Goal: Task Accomplishment & Management: Manage account settings

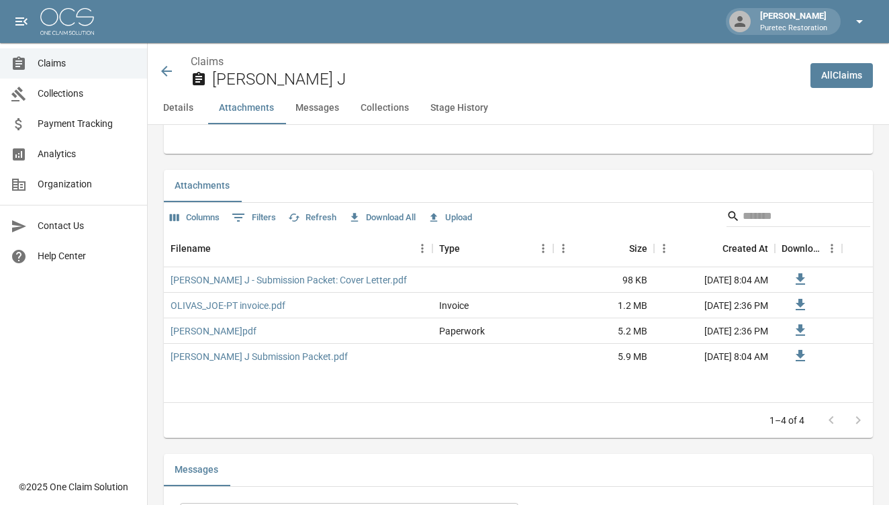
scroll to position [788, 0]
click at [856, 19] on icon "button" at bounding box center [859, 21] width 16 height 16
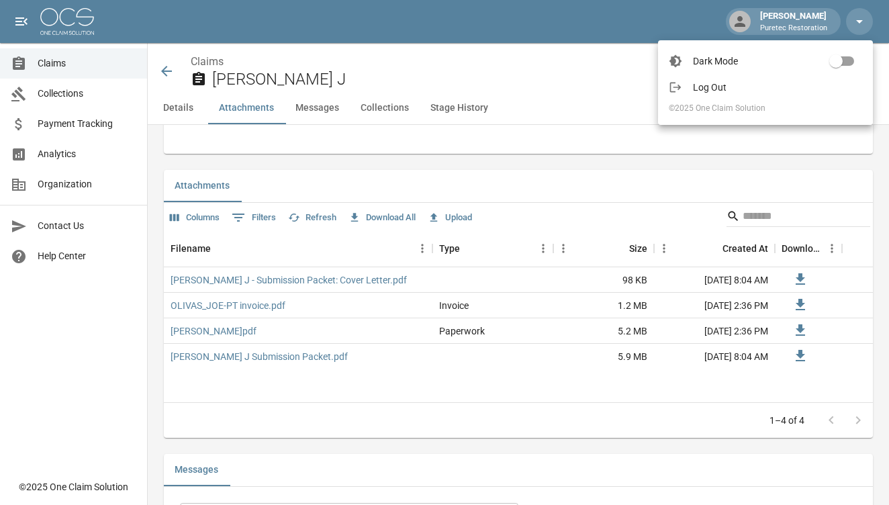
click at [755, 86] on span "Log Out" at bounding box center [777, 87] width 169 height 13
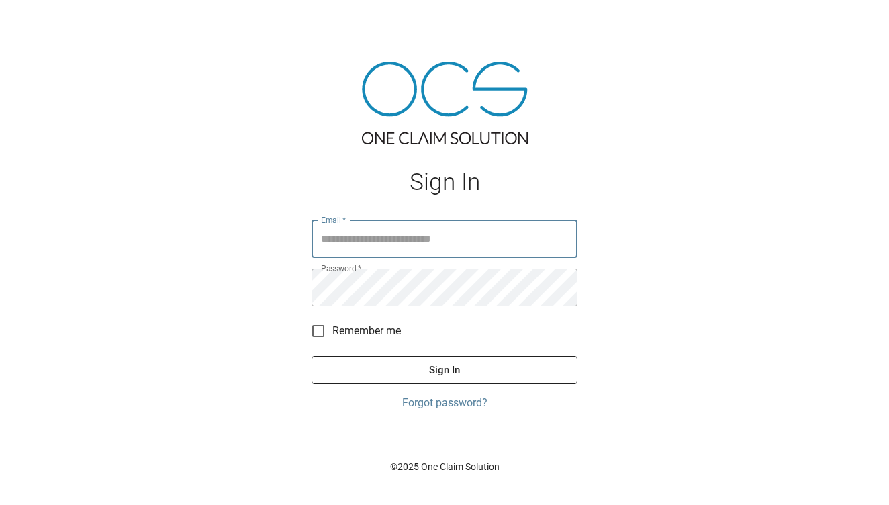
type input "**********"
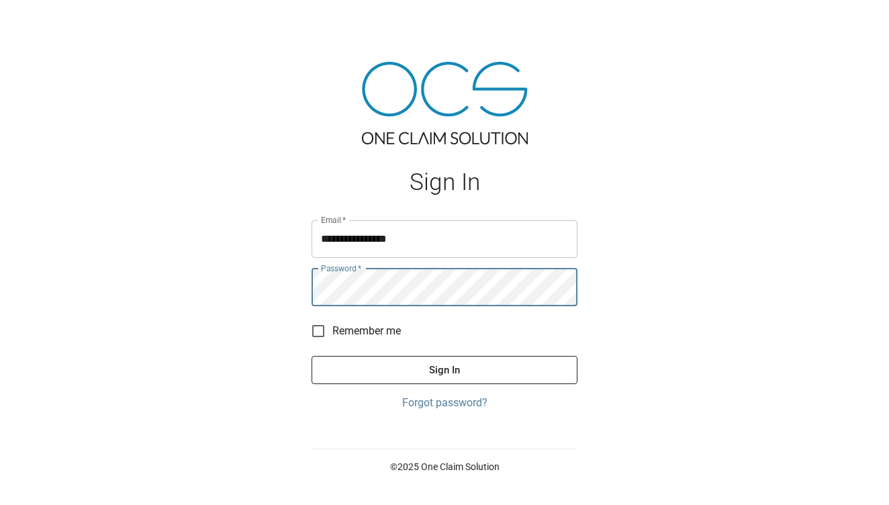
click at [391, 374] on button "Sign In" at bounding box center [444, 370] width 266 height 28
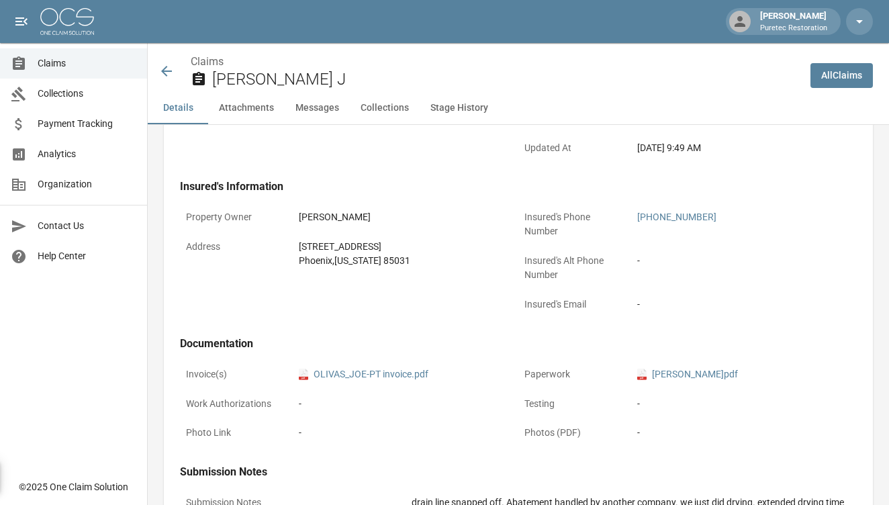
scroll to position [348, 0]
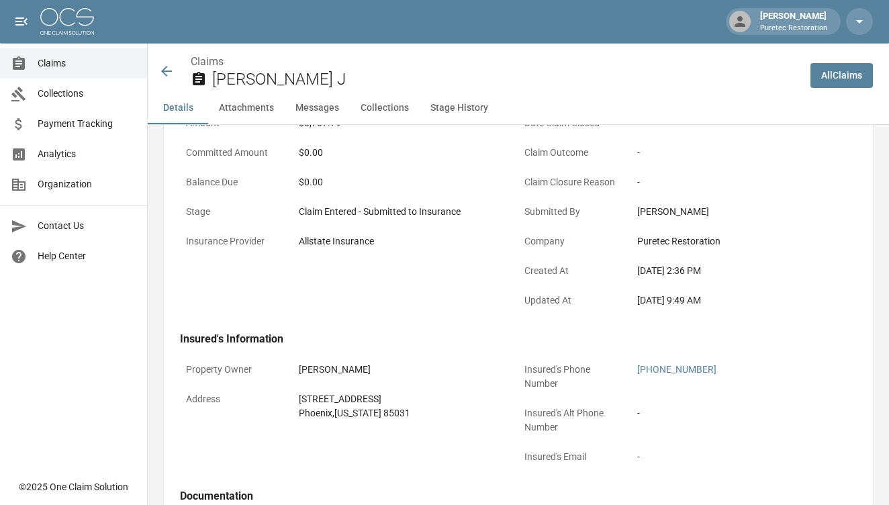
click at [260, 111] on button "Attachments" at bounding box center [246, 108] width 77 height 32
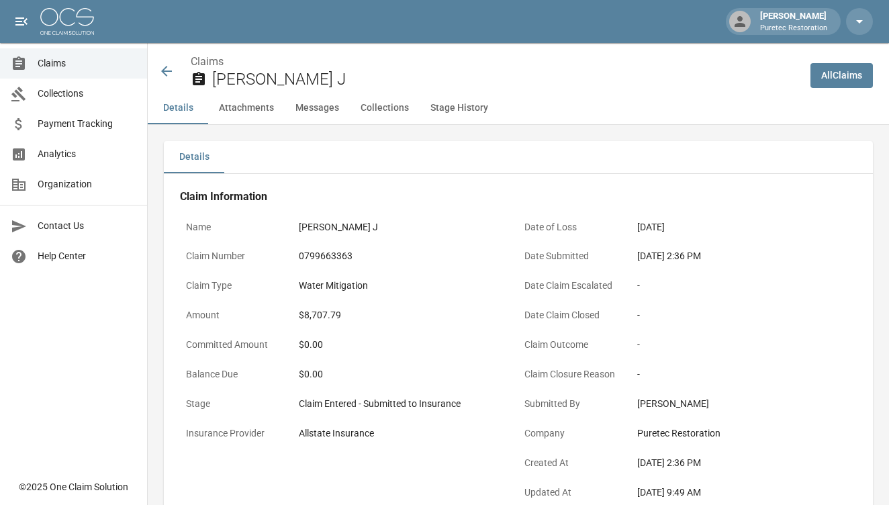
scroll to position [0, 0]
click at [251, 106] on button "Attachments" at bounding box center [246, 108] width 77 height 32
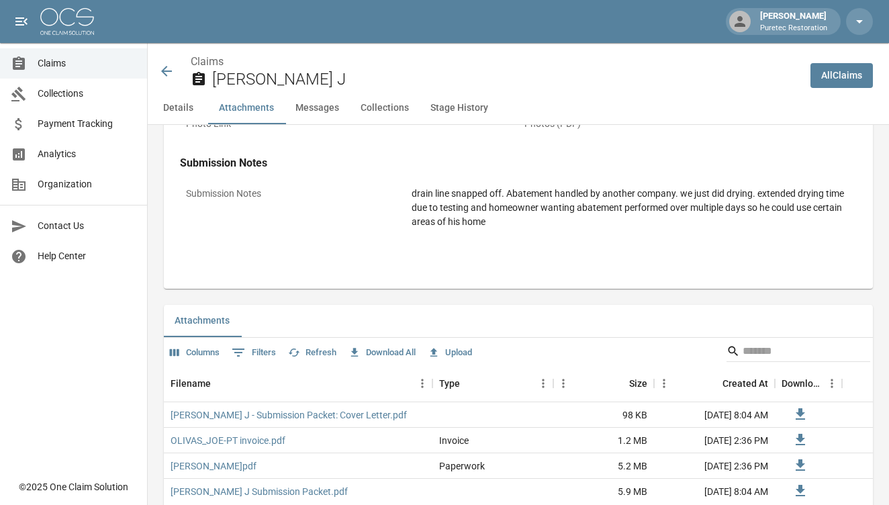
scroll to position [788, 0]
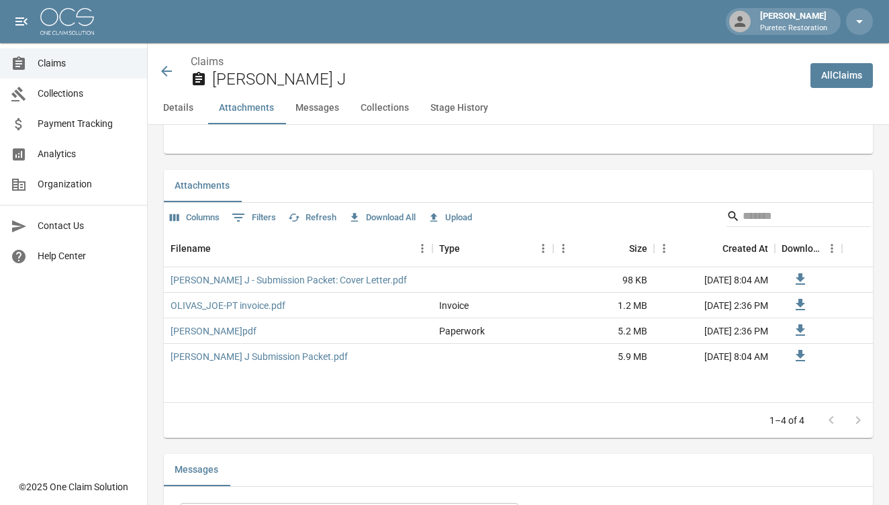
click at [458, 213] on button "Upload" at bounding box center [449, 217] width 51 height 21
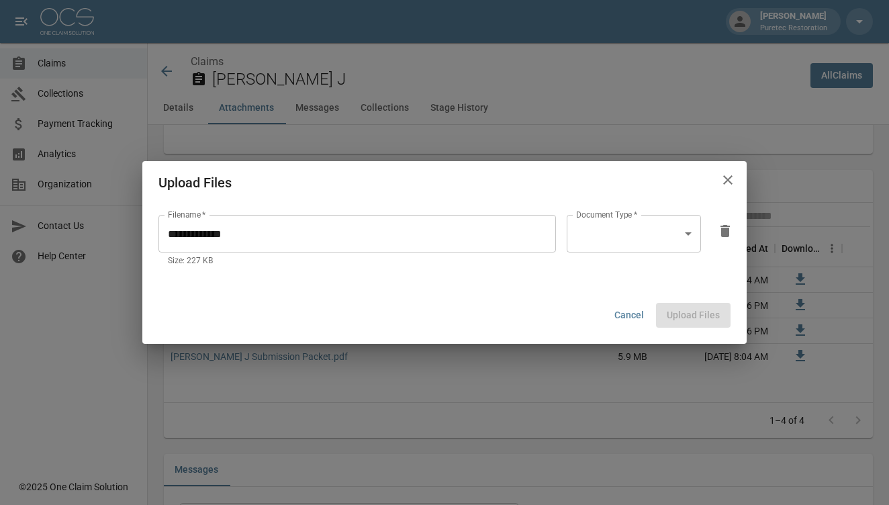
click at [656, 238] on body "Jason Podany Puretec Restoration Claims Collections Payment Tracking Analytics …" at bounding box center [444, 258] width 889 height 2093
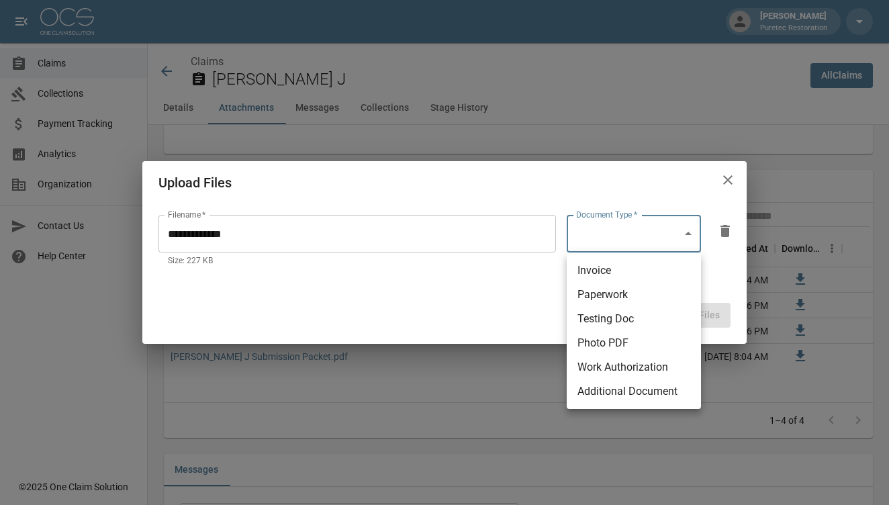
click at [606, 391] on li "Additional Document" at bounding box center [633, 391] width 134 height 24
type input "**********"
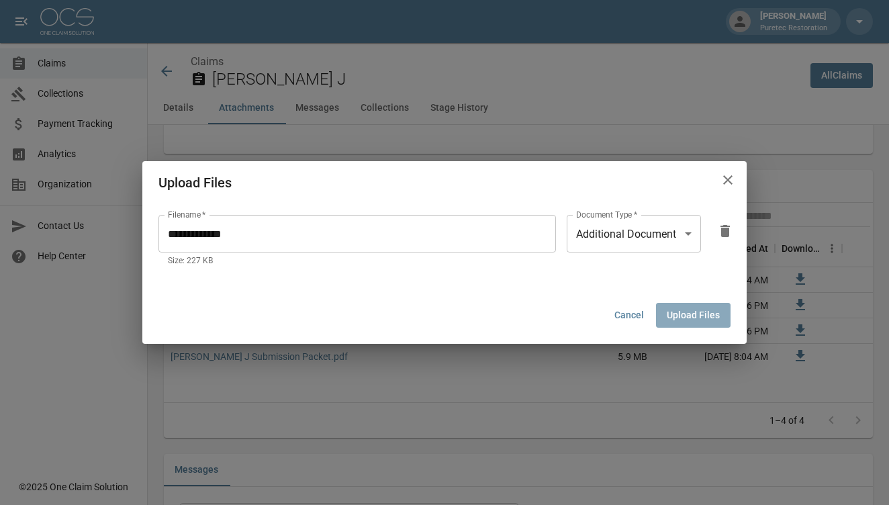
click at [692, 308] on button "Upload Files" at bounding box center [693, 315] width 74 height 25
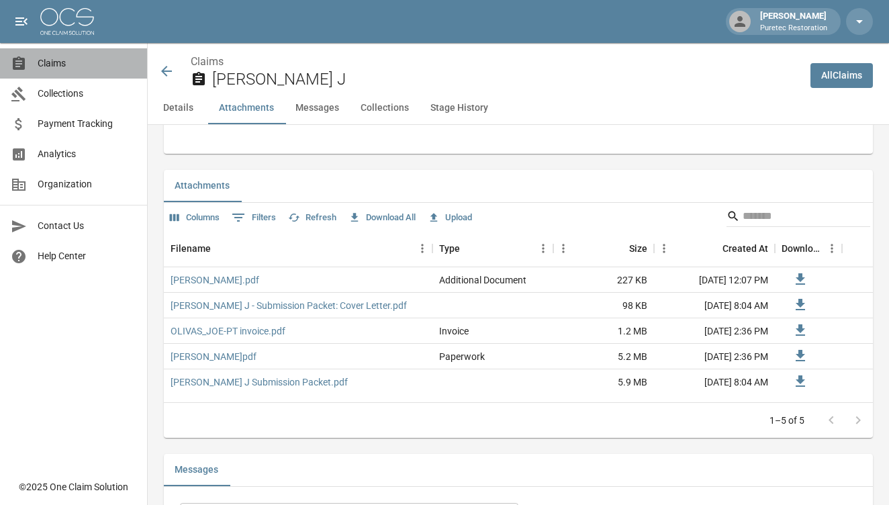
click at [68, 61] on span "Claims" at bounding box center [87, 63] width 99 height 14
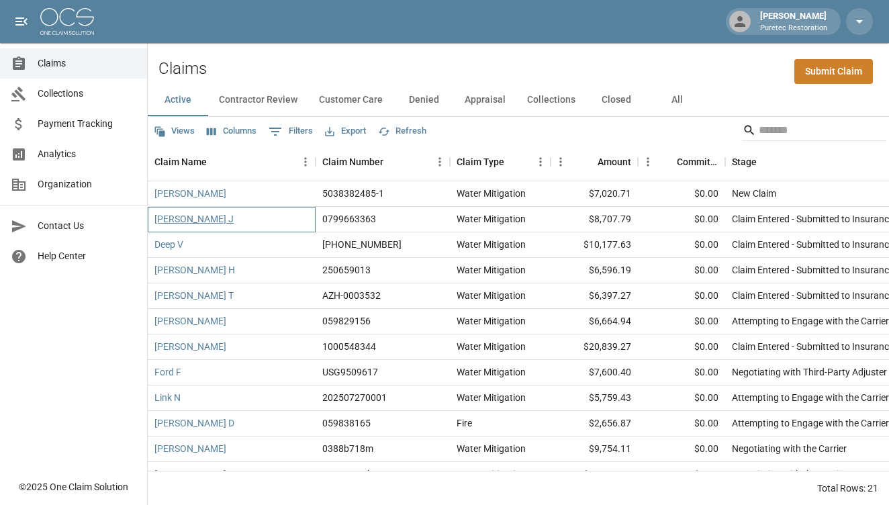
click at [176, 220] on link "[PERSON_NAME] J" at bounding box center [193, 218] width 79 height 13
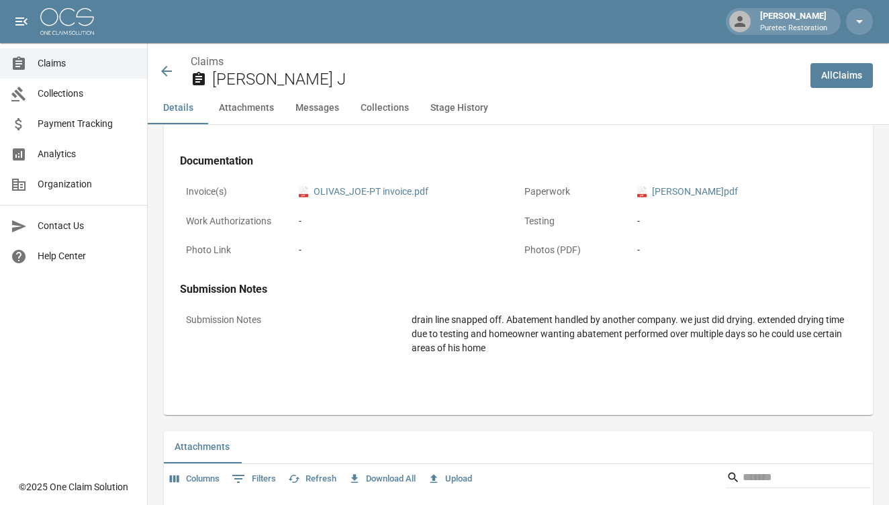
scroll to position [487, 0]
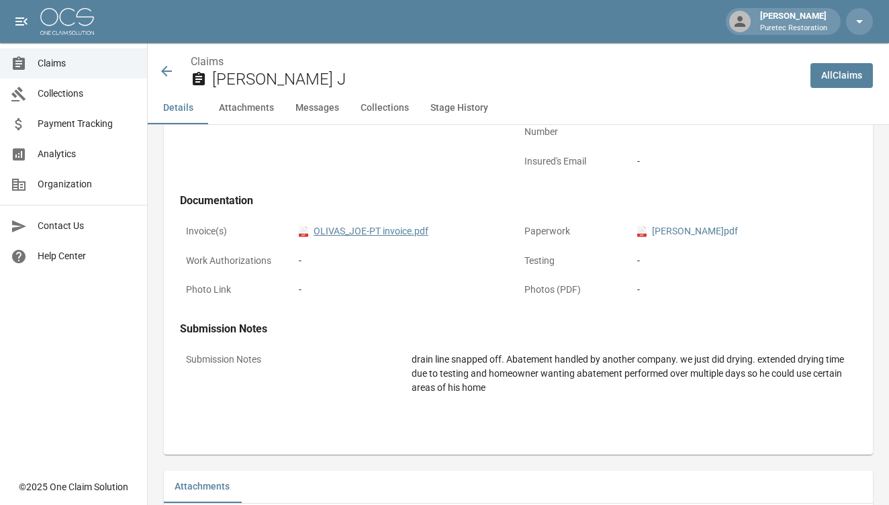
click at [392, 233] on link "pdf OLIVAS_JOE-PT invoice.pdf" at bounding box center [364, 231] width 130 height 14
click at [83, 62] on span "Claims" at bounding box center [87, 63] width 99 height 14
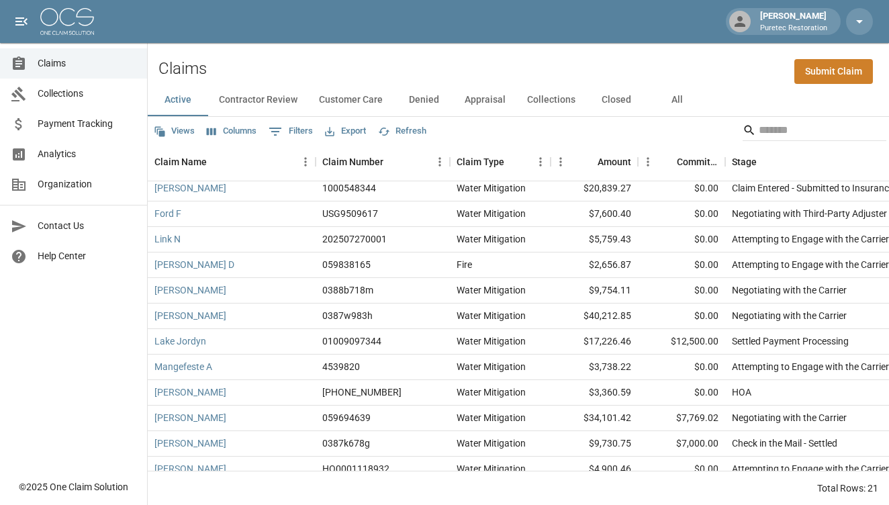
scroll to position [185, 0]
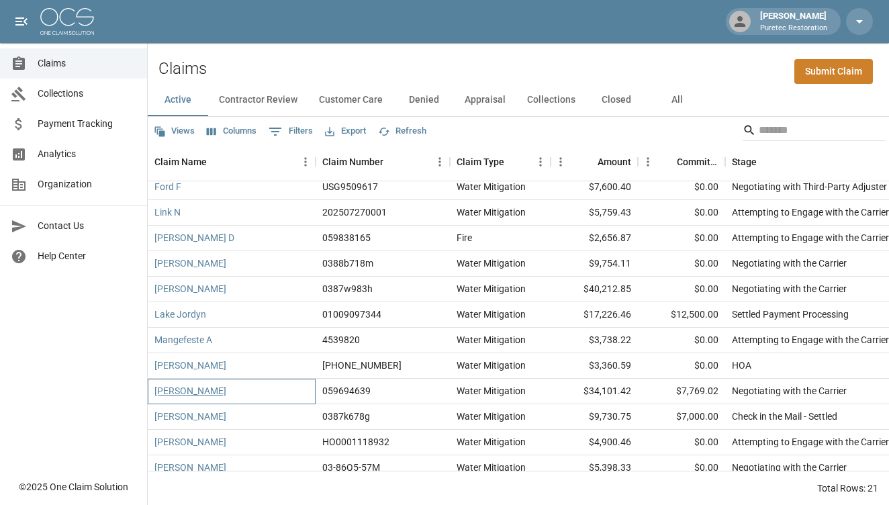
click at [177, 387] on link "Young Grant" at bounding box center [190, 390] width 72 height 13
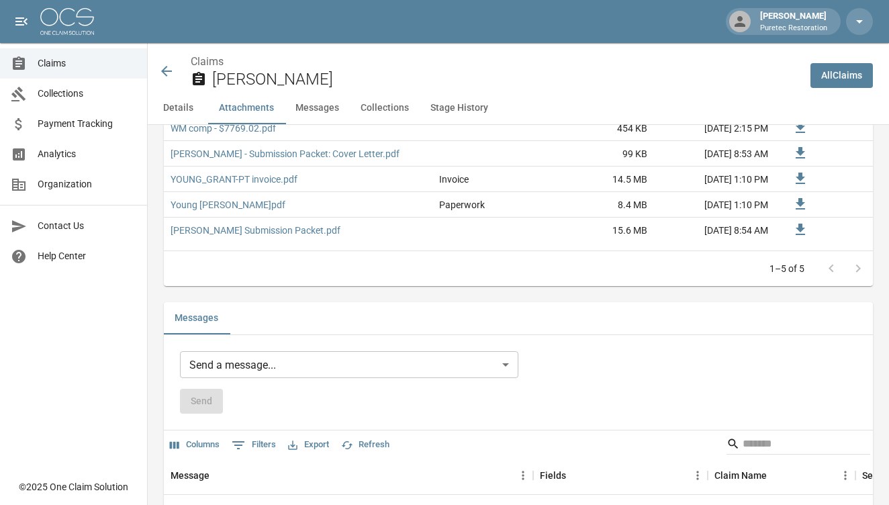
scroll to position [926, 0]
click at [283, 178] on link "YOUNG_GRANT-PT invoice.pdf" at bounding box center [233, 178] width 127 height 13
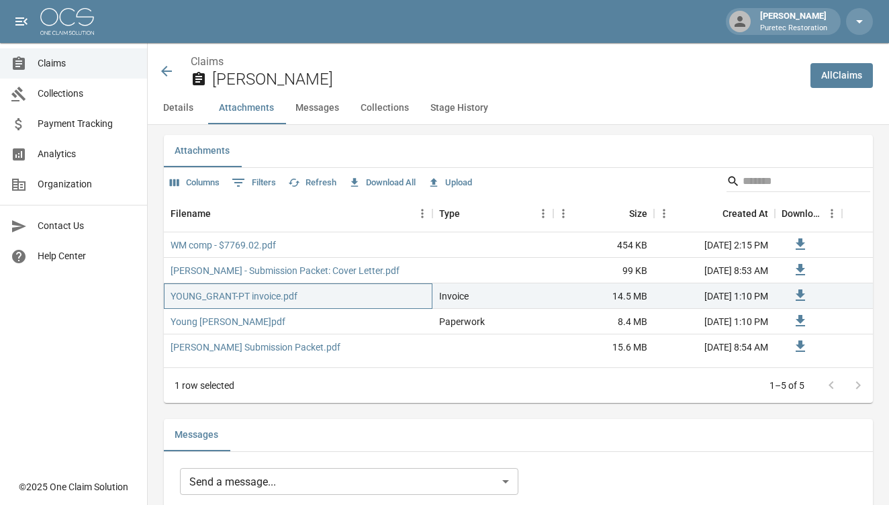
scroll to position [808, 0]
click at [205, 243] on link "WM comp - $7769.02.pdf" at bounding box center [222, 245] width 105 height 13
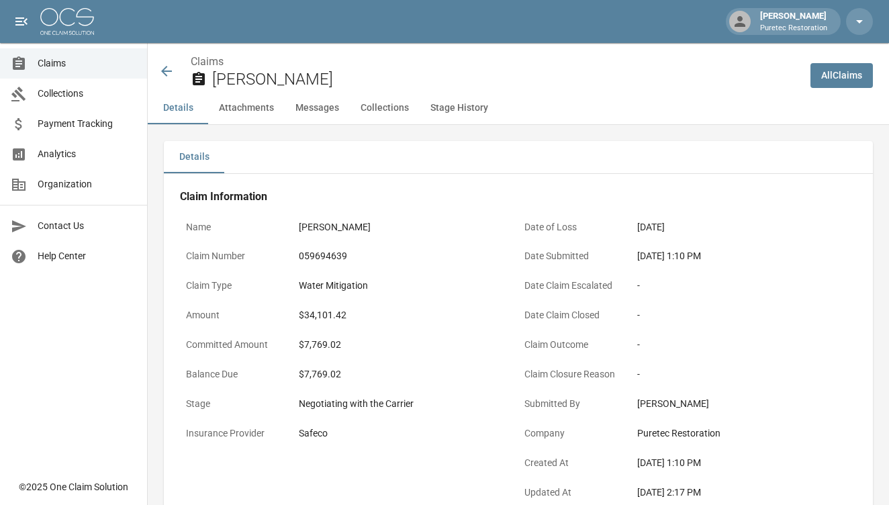
scroll to position [0, 0]
click at [93, 60] on span "Claims" at bounding box center [87, 63] width 99 height 14
